Goal: Task Accomplishment & Management: Complete application form

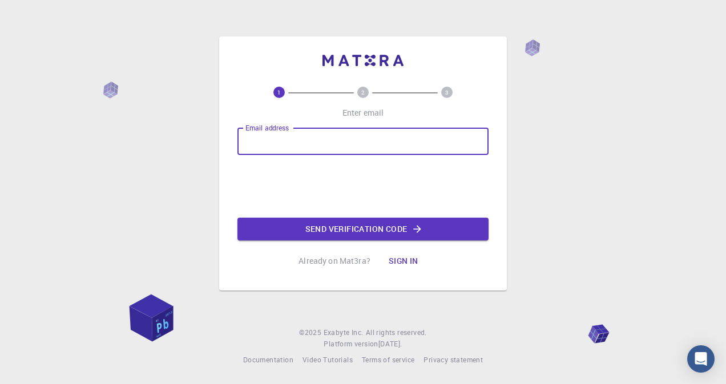
click at [265, 132] on div "Email address Email address" at bounding box center [362, 141] width 251 height 27
type input "[EMAIL_ADDRESS][DOMAIN_NAME]"
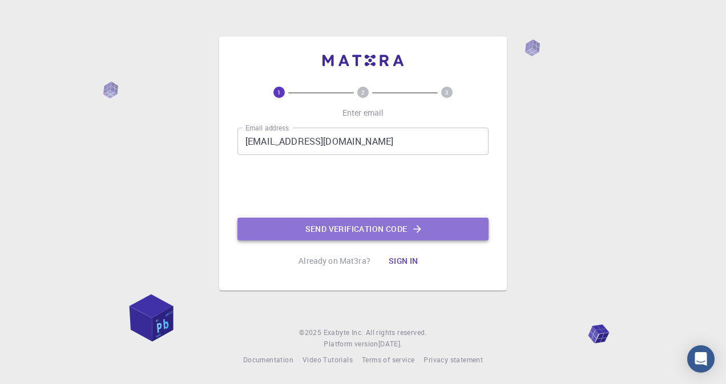
click at [343, 233] on button "Send verification code" at bounding box center [362, 229] width 251 height 23
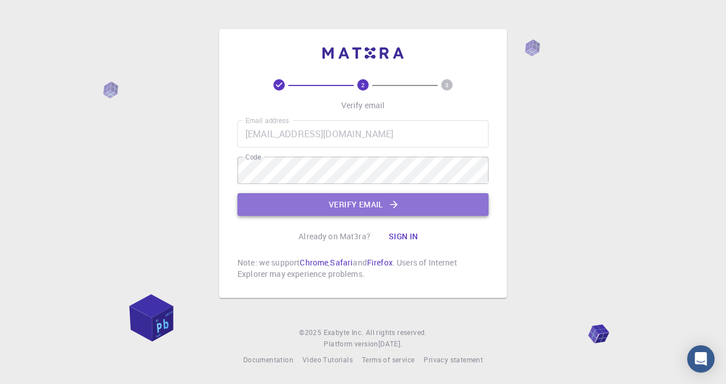
click at [446, 203] on button "Verify email" at bounding box center [362, 204] width 251 height 23
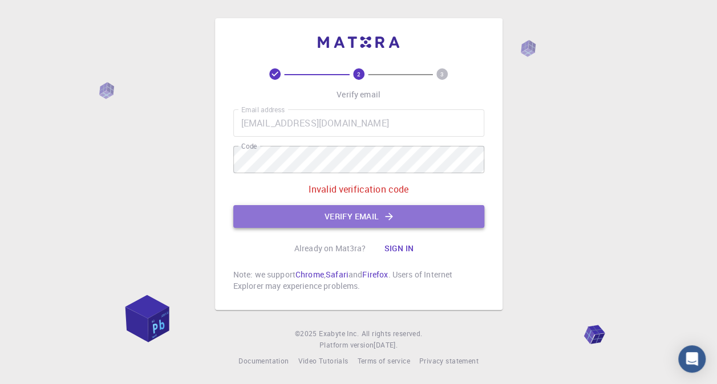
click at [455, 216] on button "Verify email" at bounding box center [358, 216] width 251 height 23
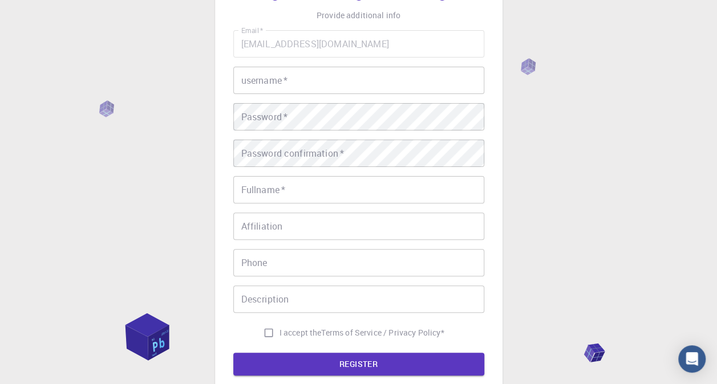
scroll to position [79, 0]
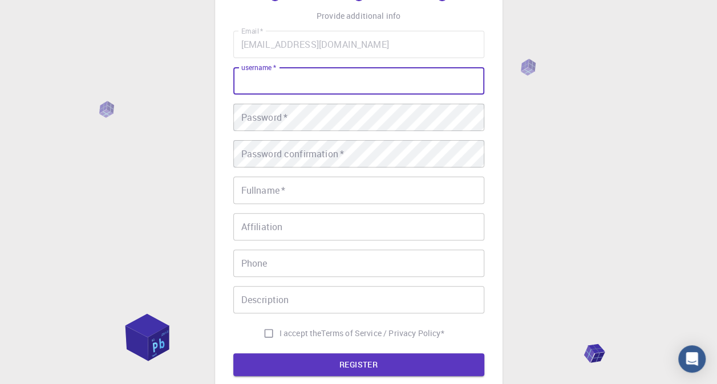
click at [348, 82] on input "username   *" at bounding box center [358, 80] width 251 height 27
type input "[PERSON_NAME]"
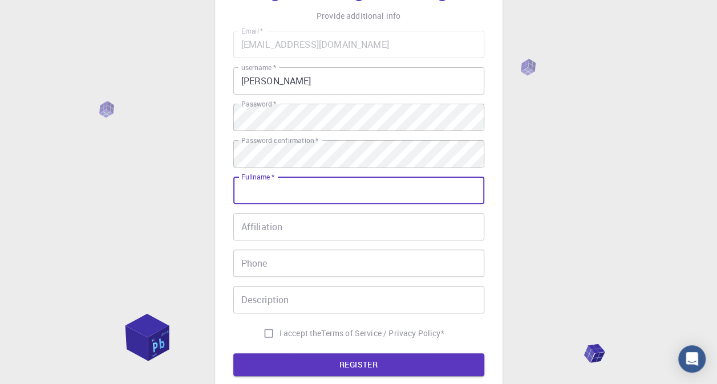
click at [357, 187] on input "Fullname   *" at bounding box center [358, 190] width 251 height 27
type input "[PERSON_NAME]"
type input "[PHONE_NUMBER]"
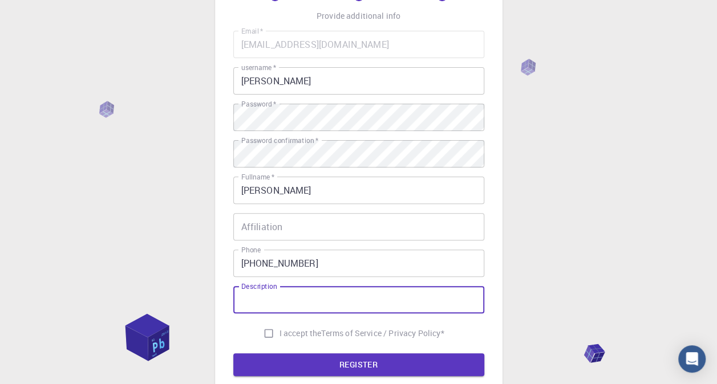
click at [316, 295] on input "Description" at bounding box center [358, 299] width 251 height 27
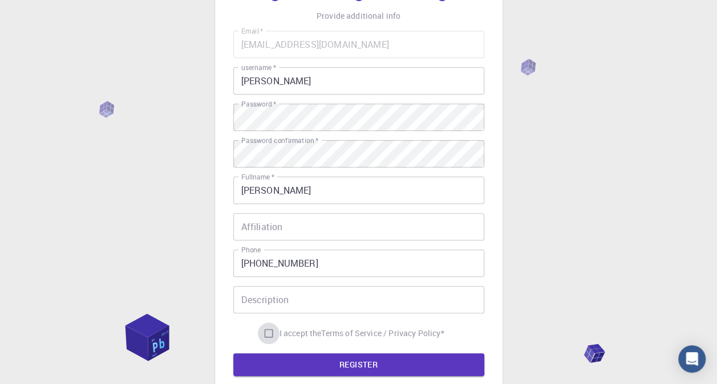
click at [272, 334] on input "I accept the Terms of Service / Privacy Policy *" at bounding box center [269, 334] width 22 height 22
checkbox input "true"
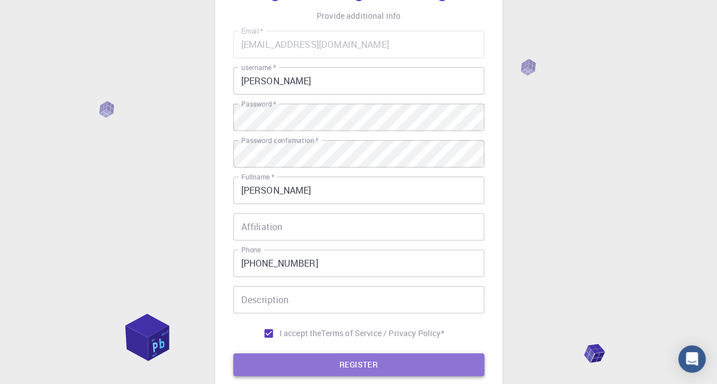
click at [311, 358] on button "REGISTER" at bounding box center [358, 365] width 251 height 23
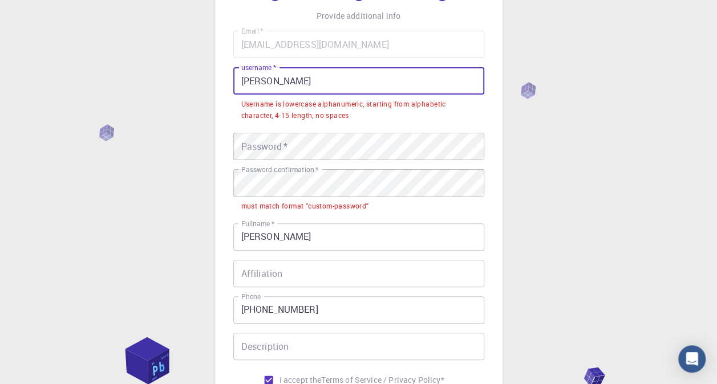
click at [280, 79] on input "[PERSON_NAME]" at bounding box center [358, 80] width 251 height 27
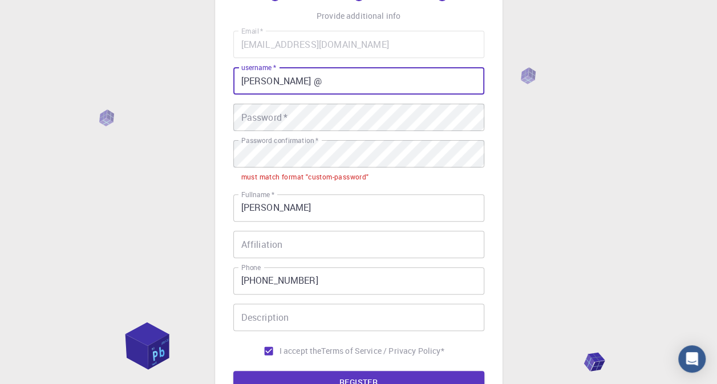
click at [302, 202] on input "[PERSON_NAME]" at bounding box center [358, 208] width 251 height 27
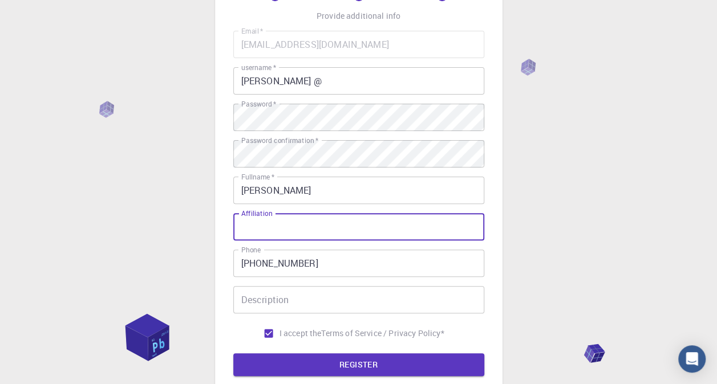
click at [349, 215] on input "Affiliation" at bounding box center [358, 226] width 251 height 27
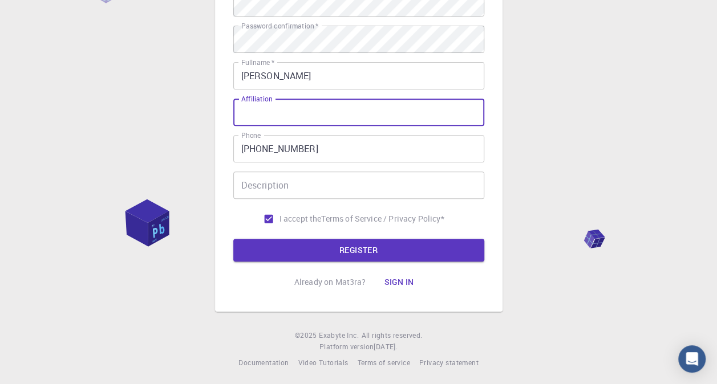
scroll to position [194, 0]
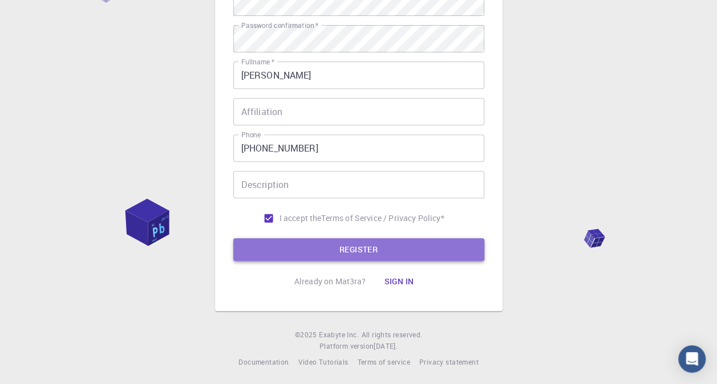
click at [317, 259] on button "REGISTER" at bounding box center [358, 249] width 251 height 23
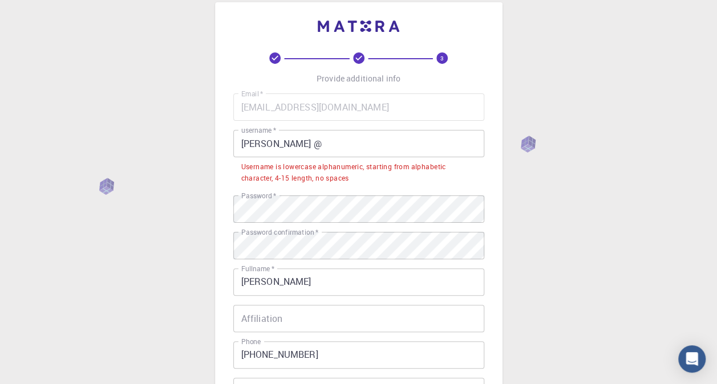
scroll to position [13, 0]
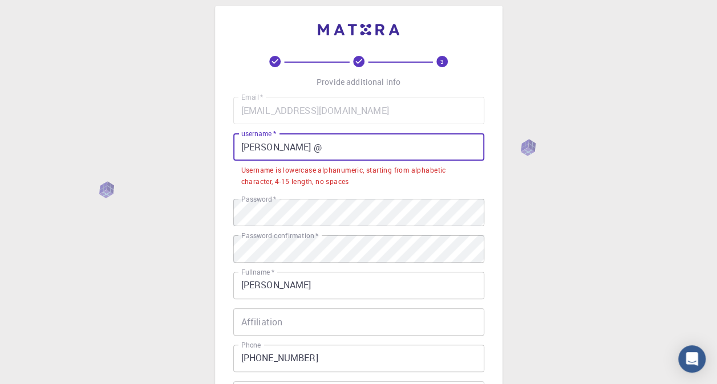
click at [326, 154] on input "[PERSON_NAME] @" at bounding box center [358, 146] width 251 height 27
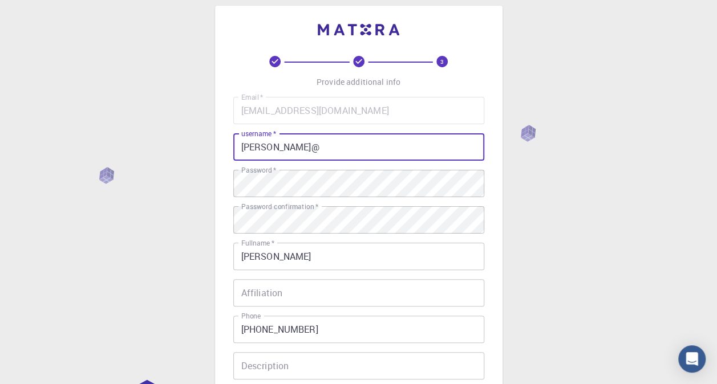
scroll to position [197, 0]
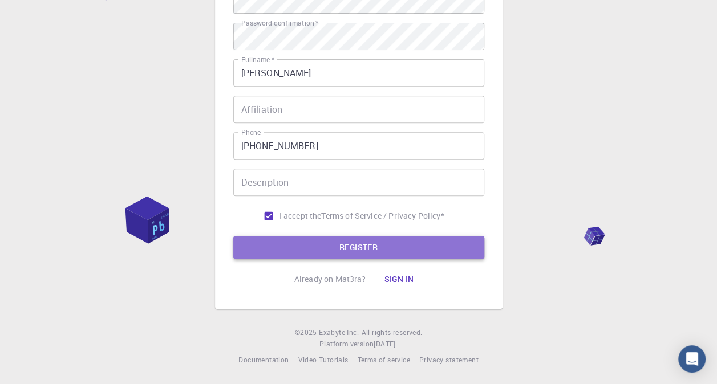
click at [452, 256] on button "REGISTER" at bounding box center [358, 247] width 251 height 23
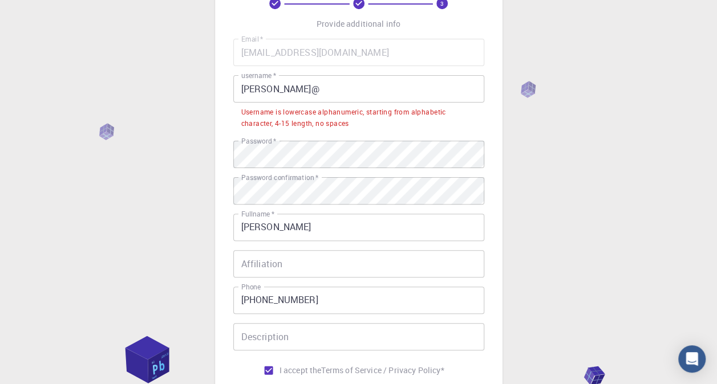
scroll to position [68, 0]
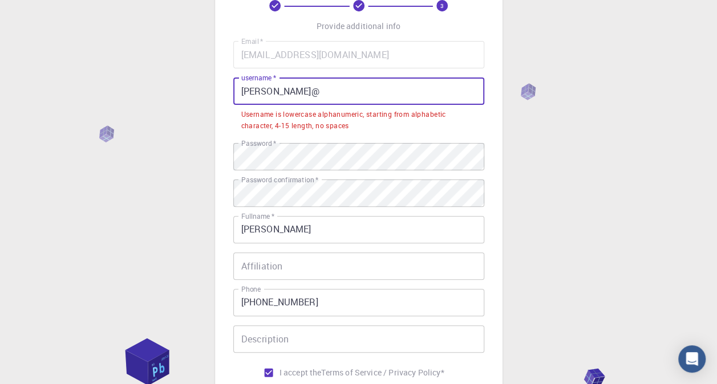
click at [298, 98] on input "[PERSON_NAME]@" at bounding box center [358, 91] width 251 height 27
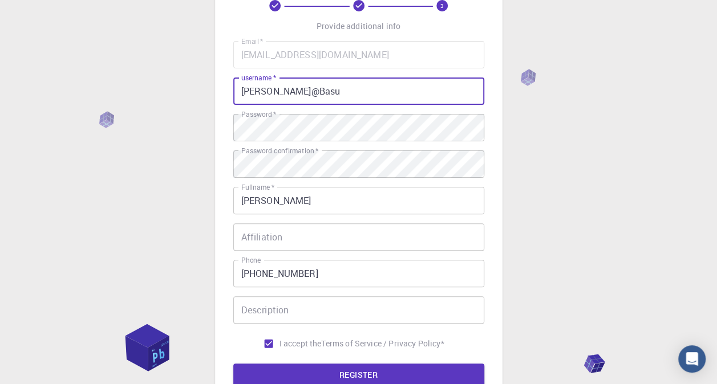
scroll to position [197, 0]
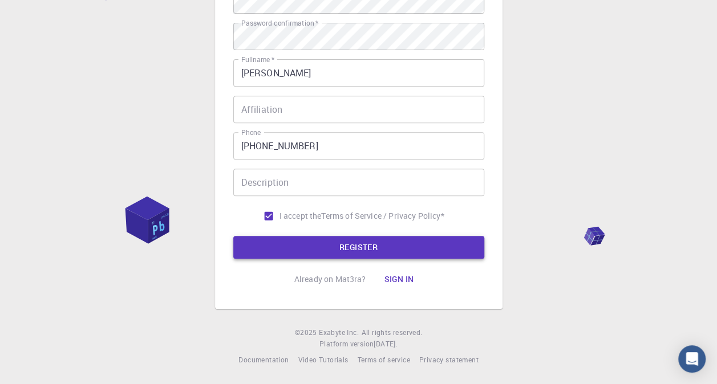
click at [415, 239] on button "REGISTER" at bounding box center [358, 247] width 251 height 23
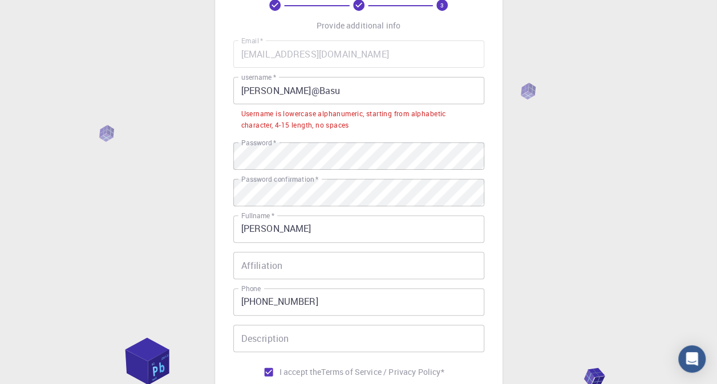
scroll to position [71, 0]
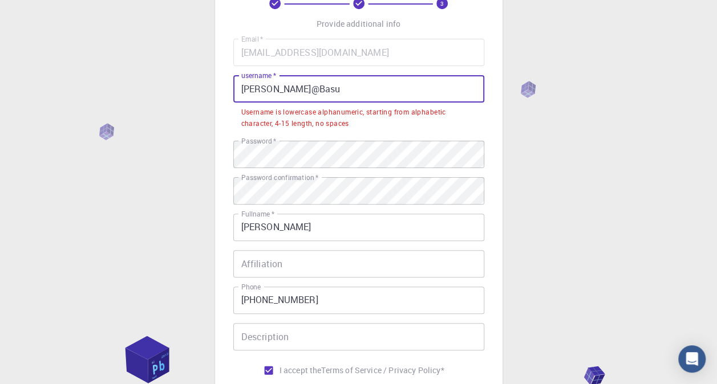
click at [281, 95] on input "[PERSON_NAME]@Basu" at bounding box center [358, 88] width 251 height 27
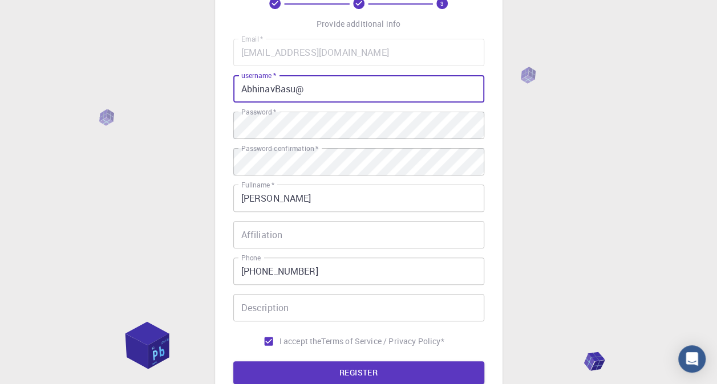
scroll to position [197, 0]
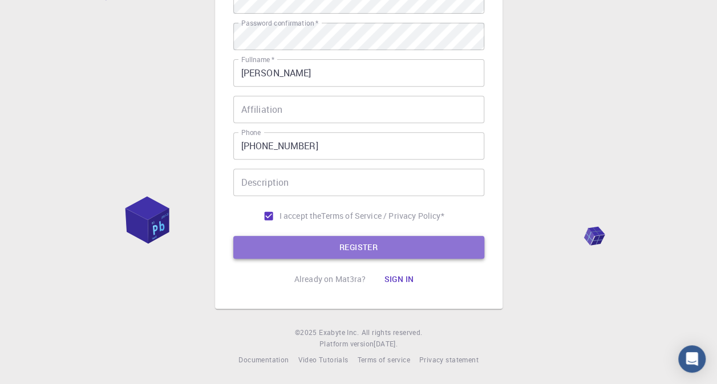
click at [362, 242] on button "REGISTER" at bounding box center [358, 247] width 251 height 23
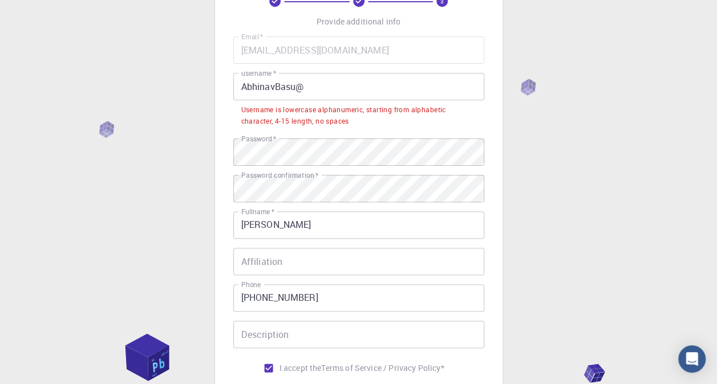
scroll to position [72, 0]
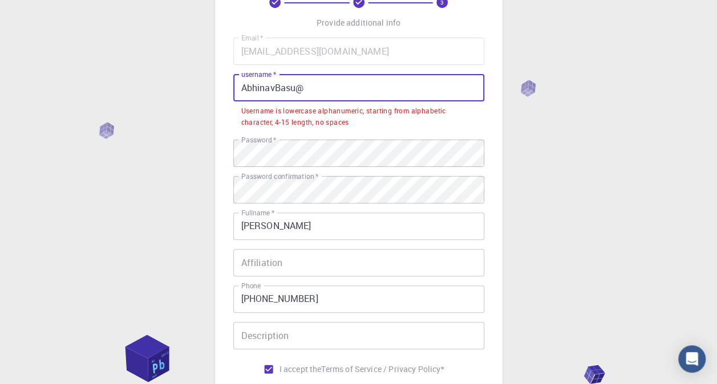
click at [321, 80] on input "AbhinavBasu@" at bounding box center [358, 87] width 251 height 27
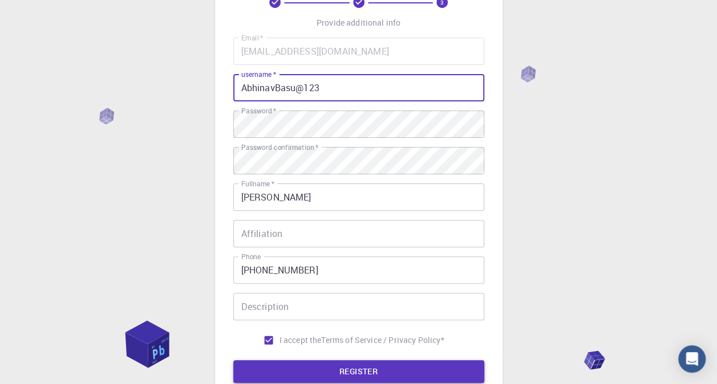
type input "AbhinavBasu@123"
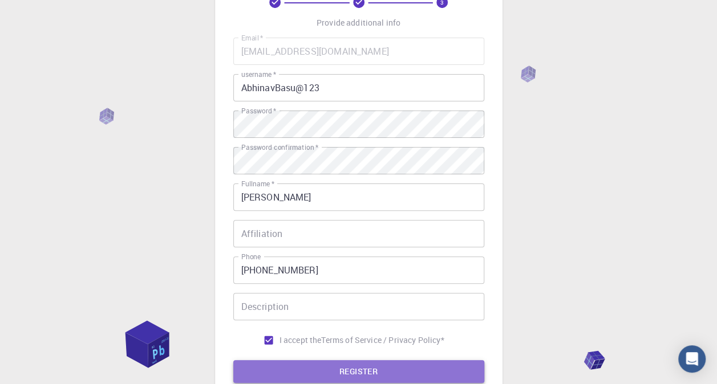
click at [252, 366] on button "REGISTER" at bounding box center [358, 372] width 251 height 23
